Goal: Task Accomplishment & Management: Use online tool/utility

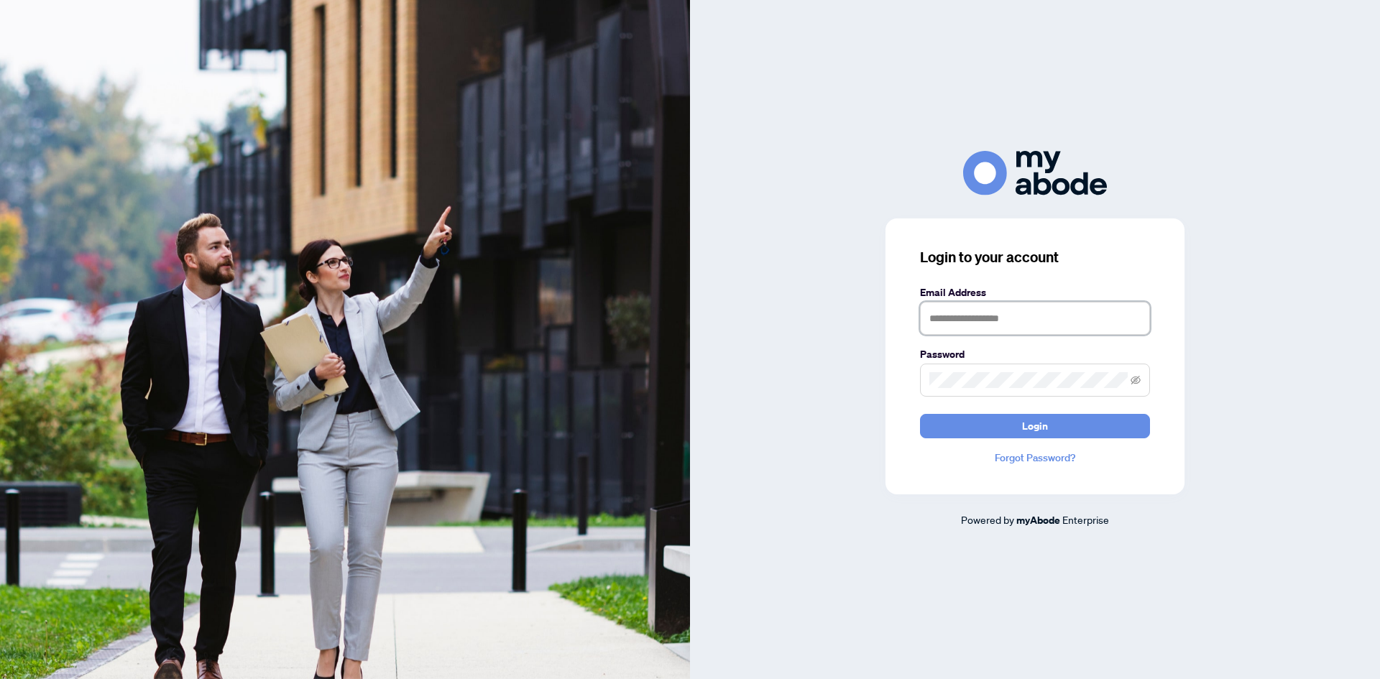
type input "**********"
click at [1006, 411] on form "**********" at bounding box center [1035, 362] width 230 height 154
click at [1022, 438] on span "Login" at bounding box center [1035, 426] width 26 height 23
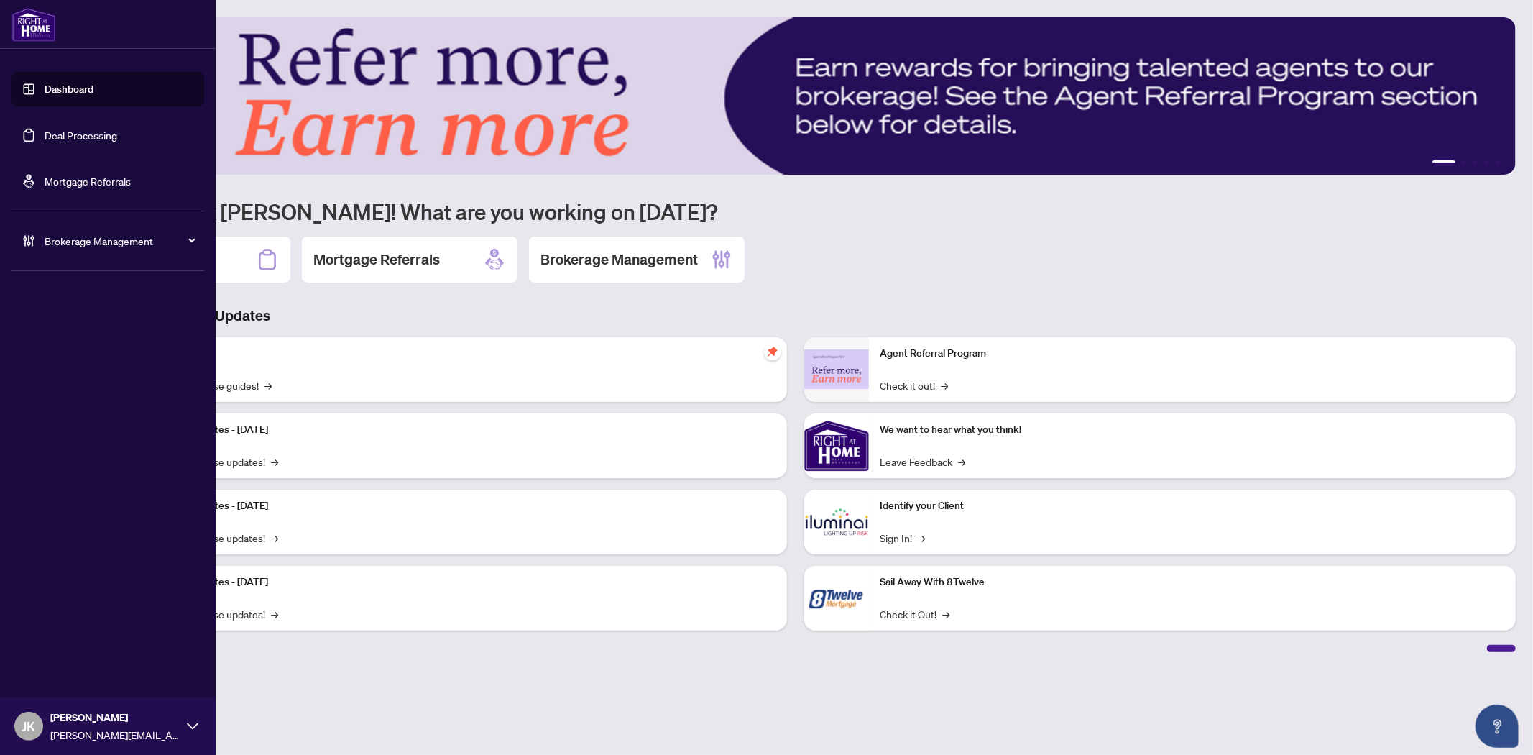
click at [63, 134] on link "Deal Processing" at bounding box center [81, 135] width 73 height 13
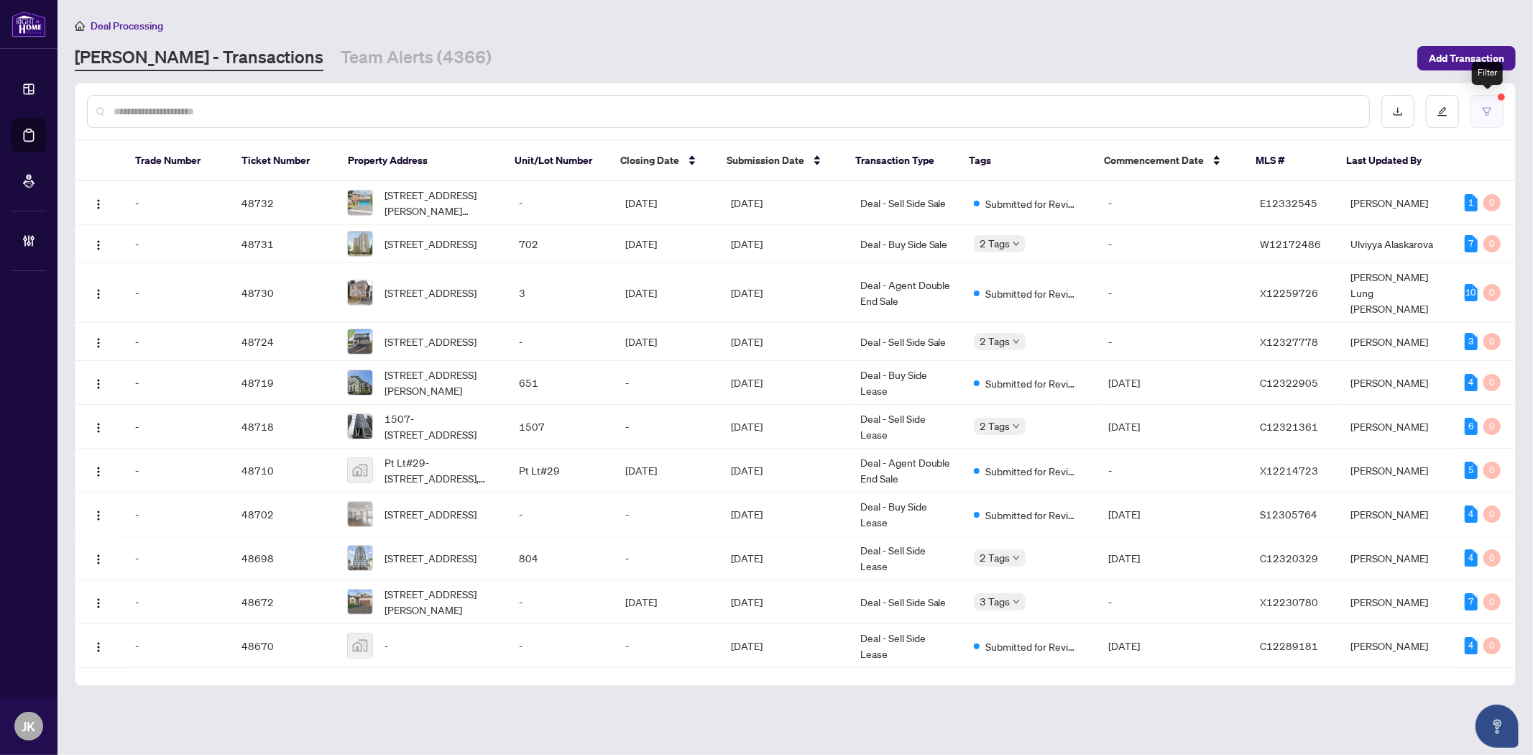
click at [1490, 109] on icon "filter" at bounding box center [1487, 111] width 10 height 10
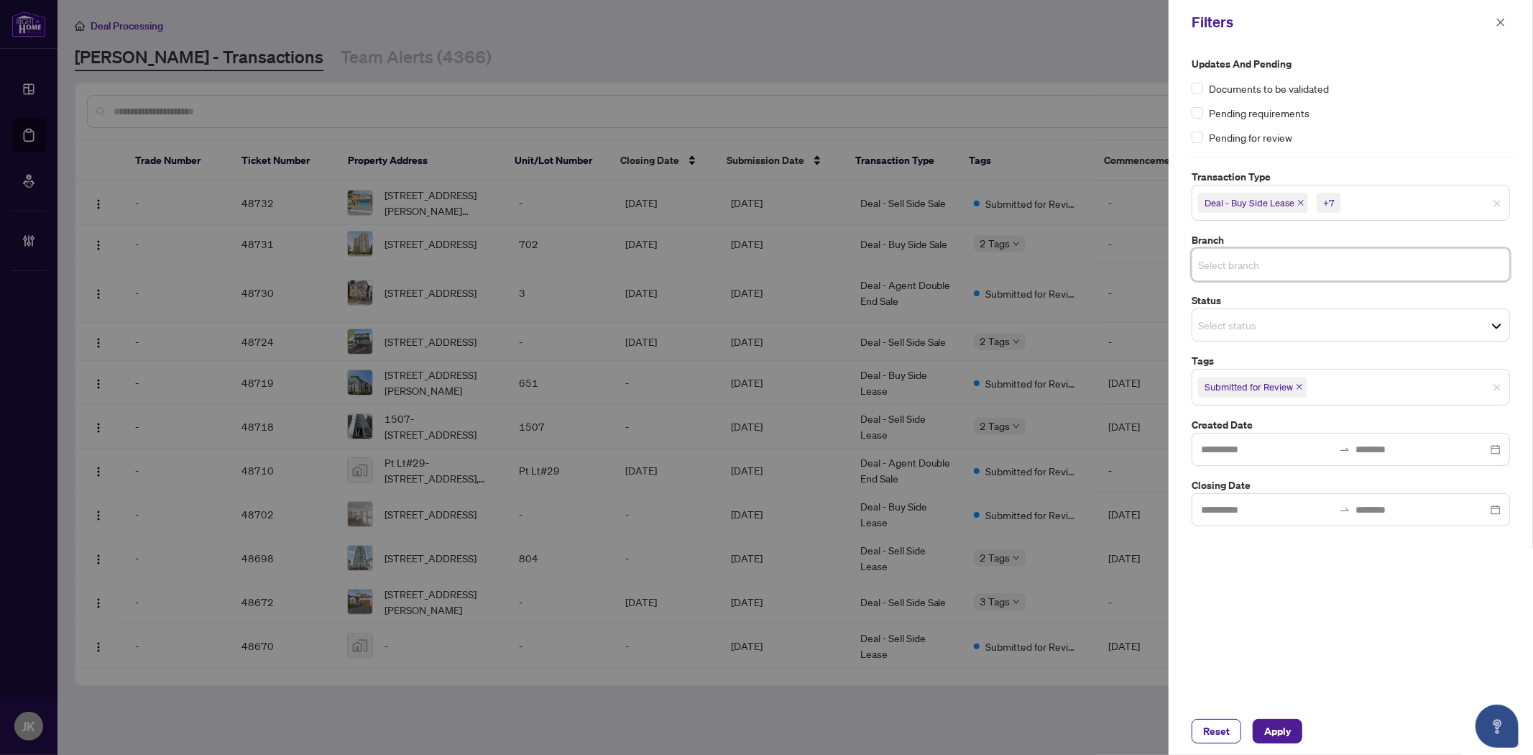
drag, startPoint x: 1295, startPoint y: 248, endPoint x: 1331, endPoint y: 295, distance: 59.0
click at [1298, 249] on div "Select branch" at bounding box center [1351, 264] width 318 height 33
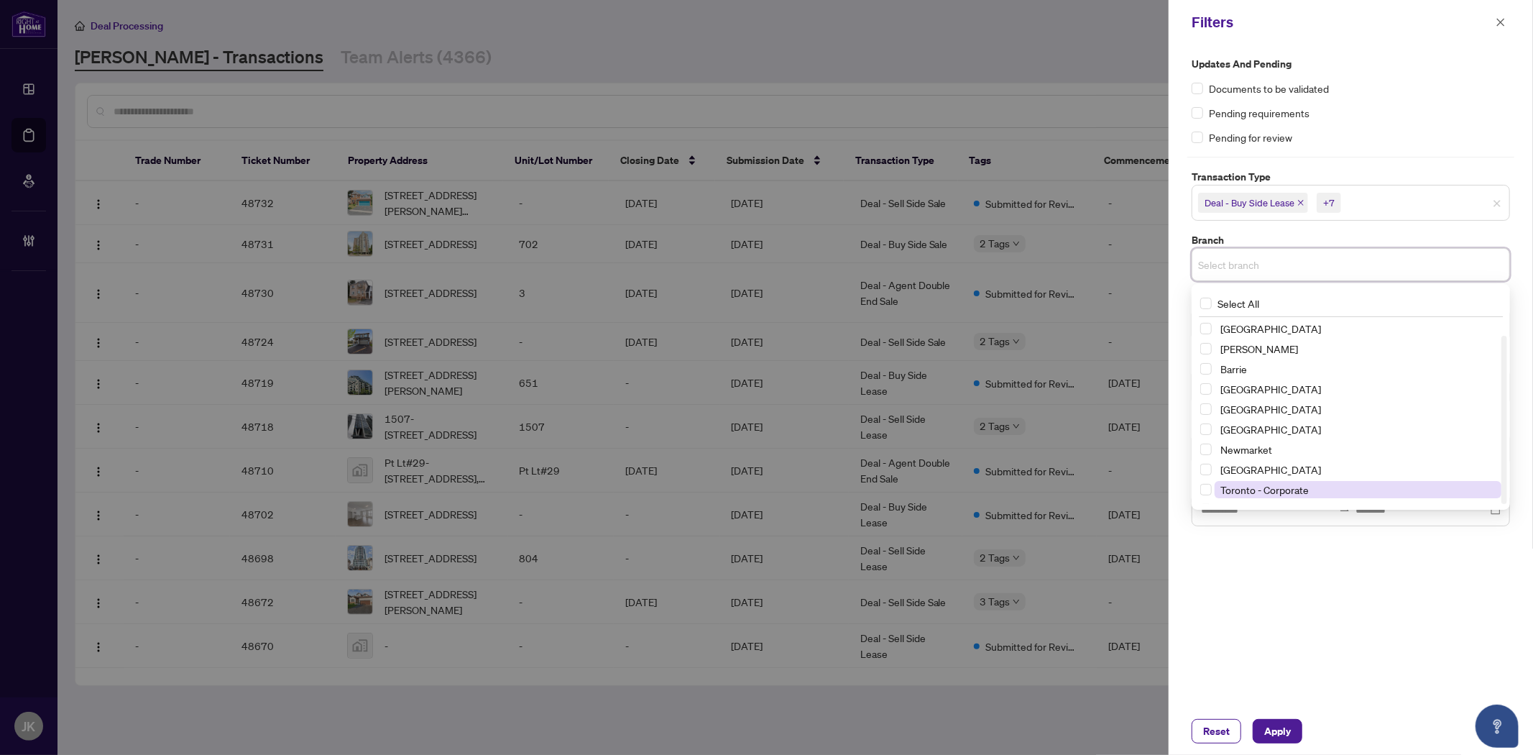
scroll to position [17, 0]
drag, startPoint x: 1289, startPoint y: 471, endPoint x: 1290, endPoint y: 478, distance: 7.2
click at [1289, 470] on span "Toronto - Corporate" at bounding box center [1265, 472] width 88 height 13
click at [1280, 495] on span "Toronto - [PERSON_NAME]" at bounding box center [1281, 496] width 121 height 13
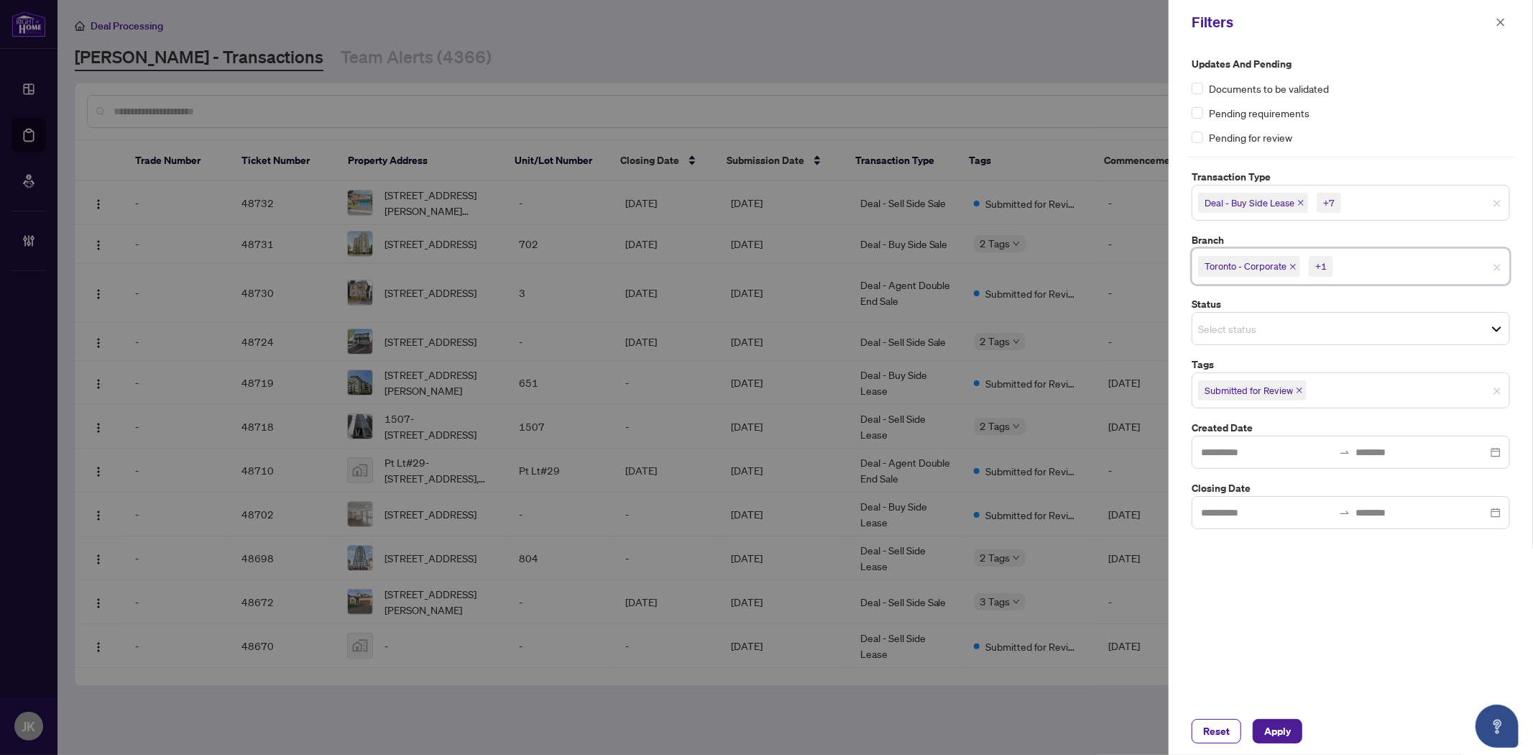
click at [1331, 618] on div "Updates and Pending Documents to be validated Pending requirements Pending for …" at bounding box center [1351, 376] width 364 height 663
click at [1283, 731] on span "Apply" at bounding box center [1278, 731] width 27 height 23
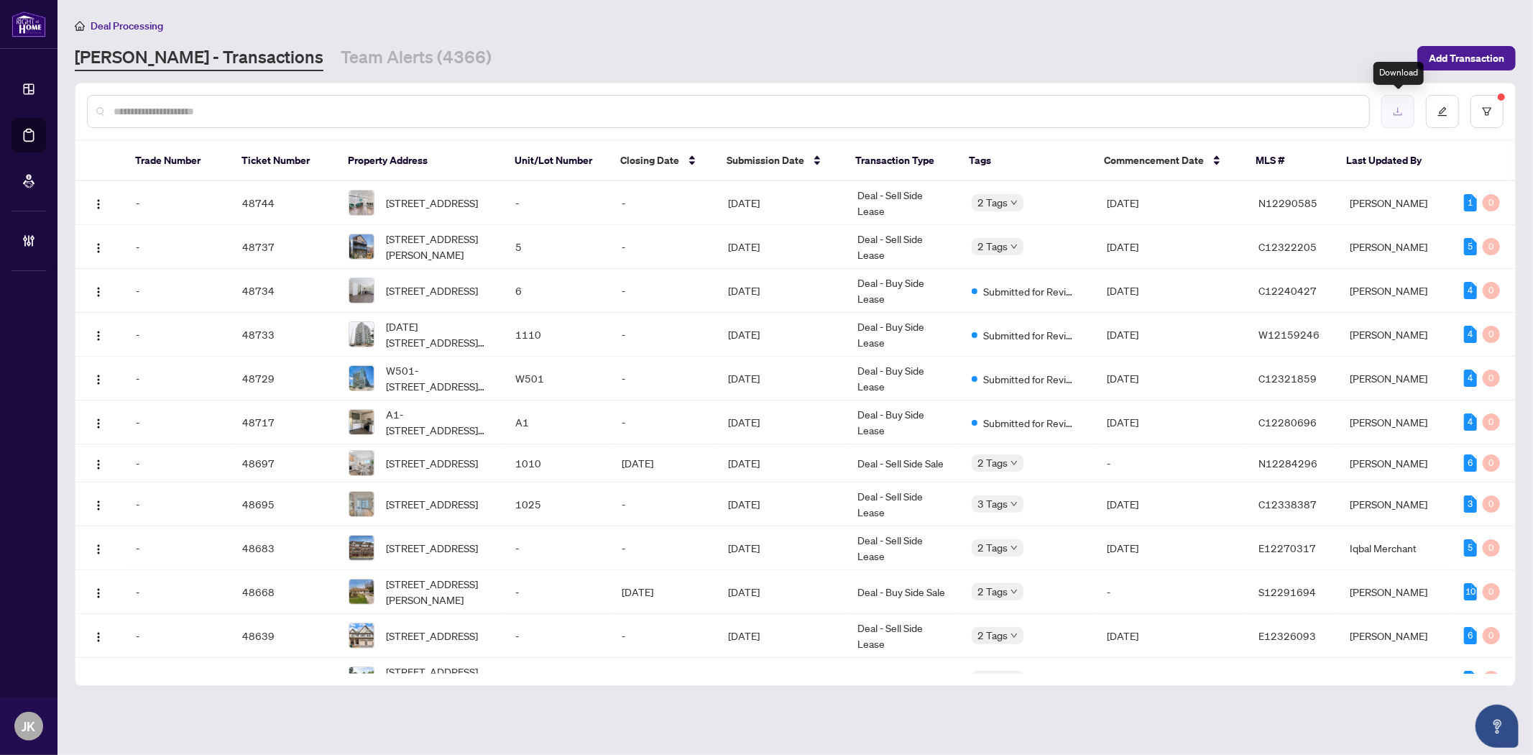
click at [1404, 118] on button "button" at bounding box center [1398, 111] width 33 height 33
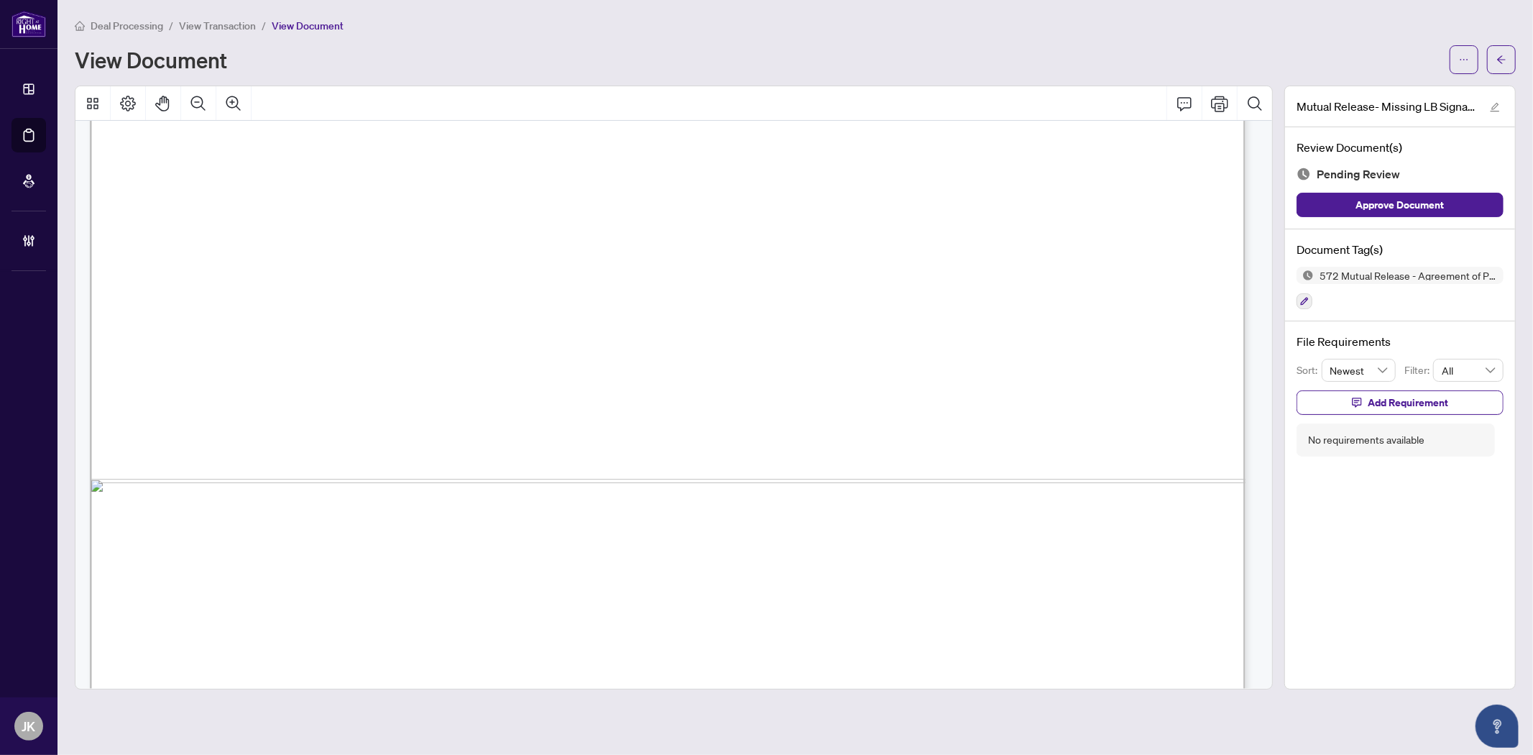
scroll to position [957, 0]
